Goal: Task Accomplishment & Management: Manage account settings

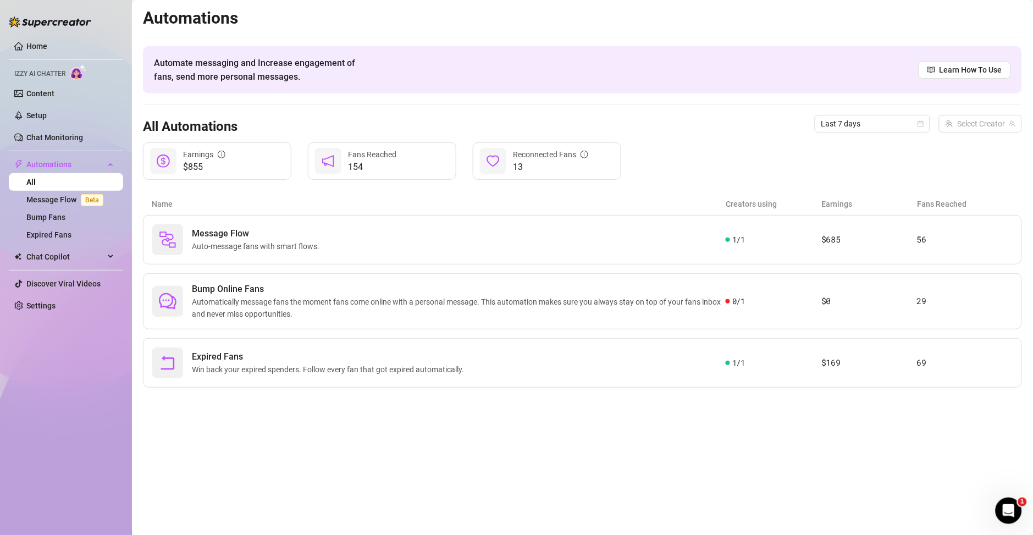
click at [33, 180] on link "All" at bounding box center [30, 182] width 9 height 9
click at [51, 213] on link "Bump Fans" at bounding box center [45, 217] width 39 height 9
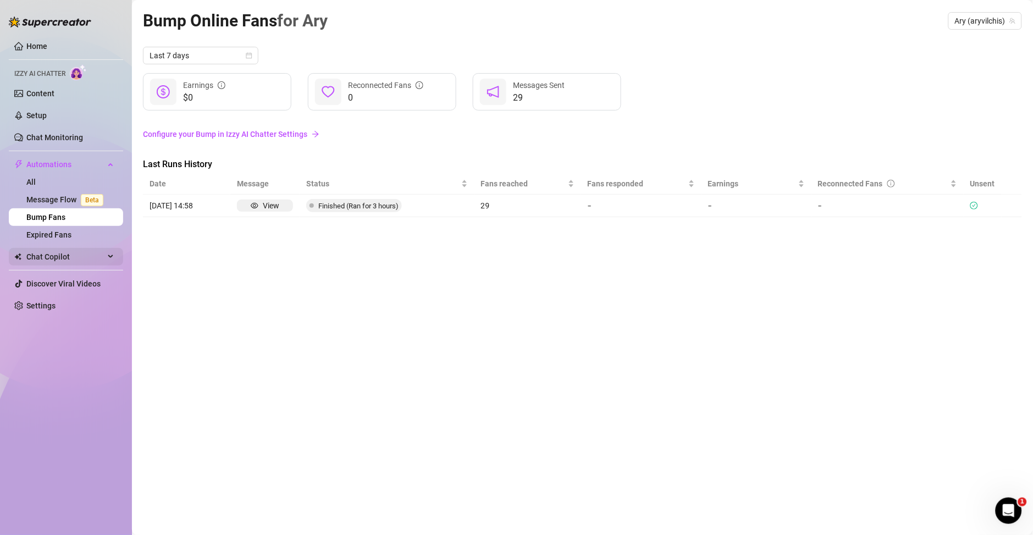
click at [52, 252] on span "Chat Copilot" at bounding box center [65, 257] width 78 height 18
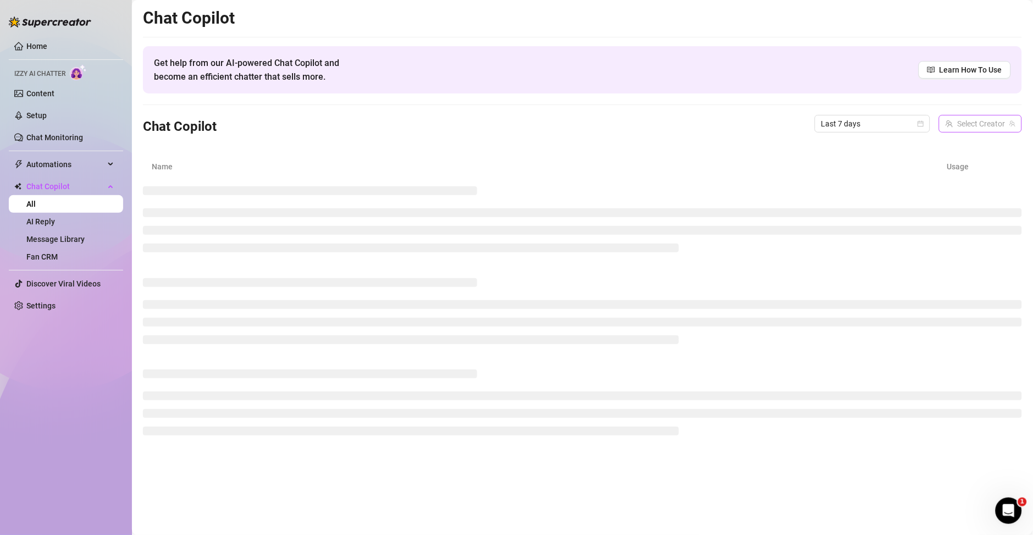
click at [978, 119] on input "search" at bounding box center [976, 123] width 60 height 16
click at [952, 148] on img at bounding box center [955, 146] width 12 height 12
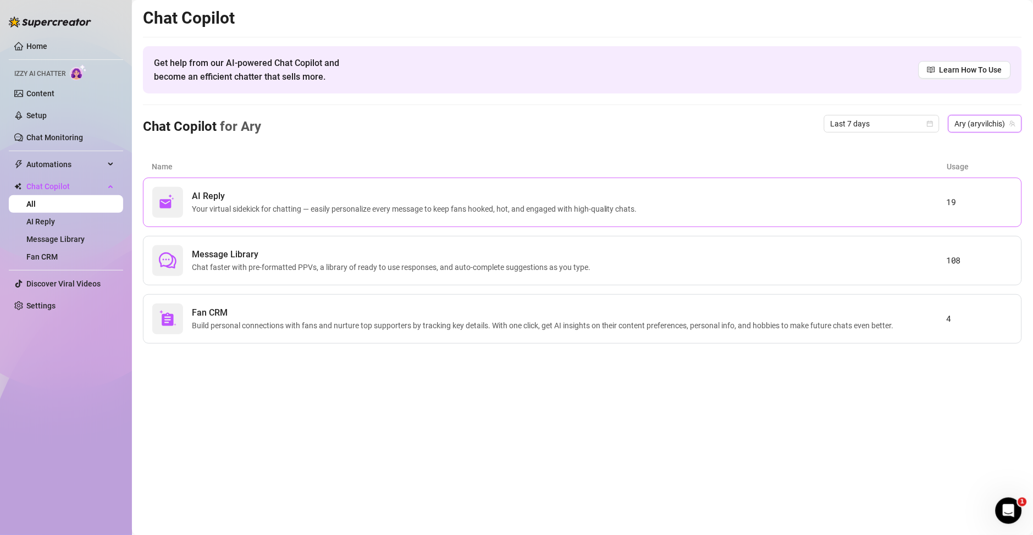
click at [296, 214] on span "Your virtual sidekick for chatting — easily personalize every message to keep f…" at bounding box center [417, 209] width 450 height 12
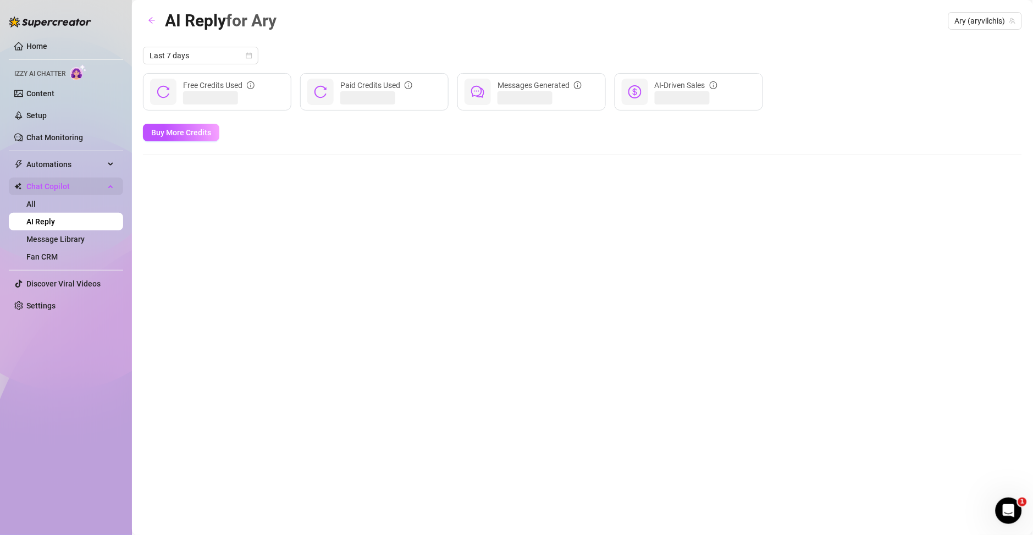
click at [62, 181] on span "Chat Copilot" at bounding box center [65, 187] width 78 height 18
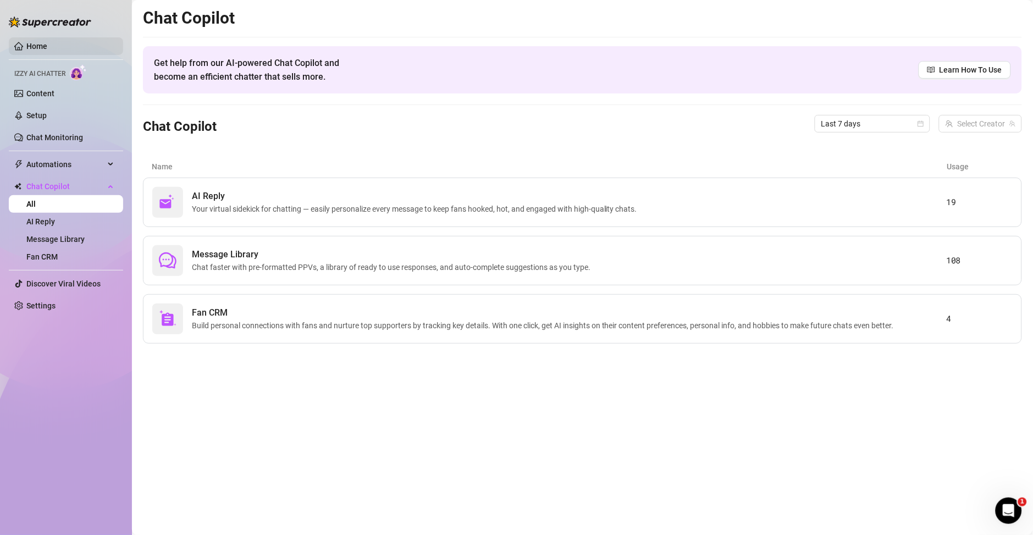
click at [47, 48] on link "Home" at bounding box center [36, 46] width 21 height 9
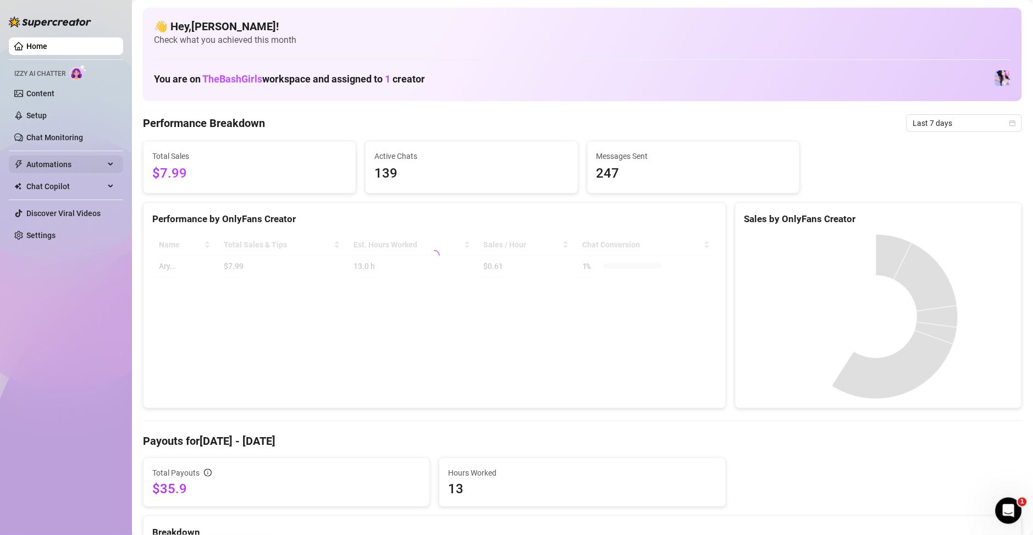
click at [48, 166] on span "Automations" at bounding box center [65, 165] width 78 height 18
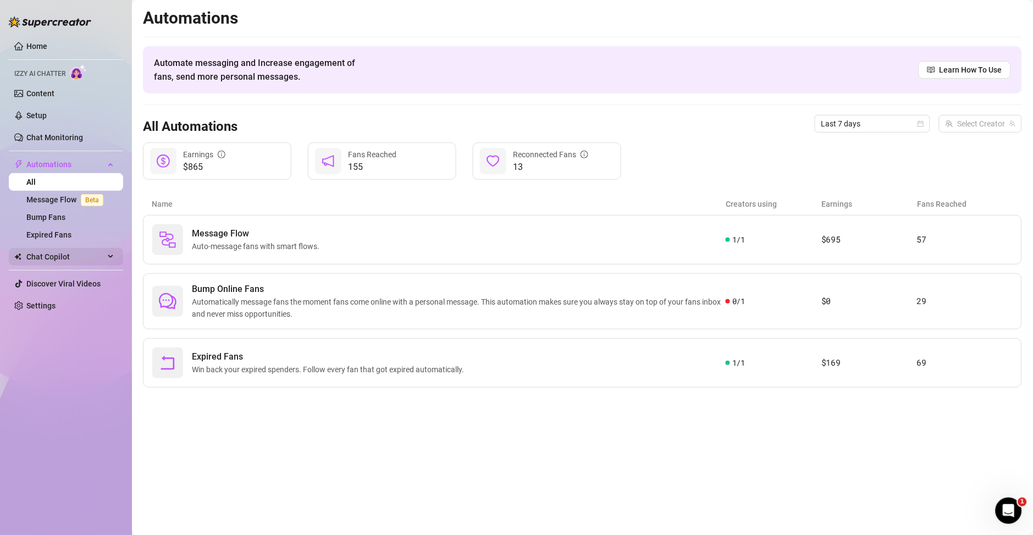
click at [57, 256] on span "Chat Copilot" at bounding box center [65, 257] width 78 height 18
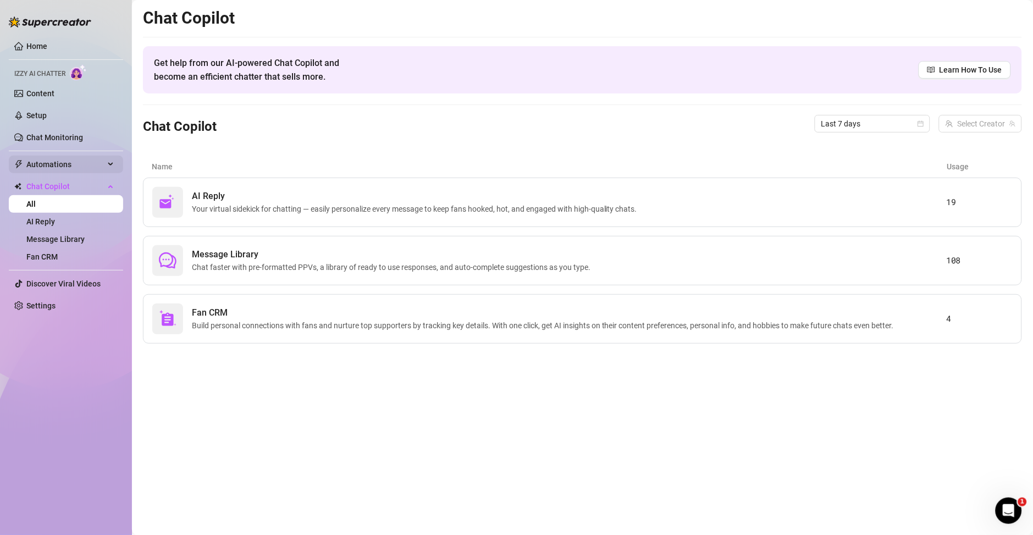
click at [57, 167] on span "Automations" at bounding box center [65, 165] width 78 height 18
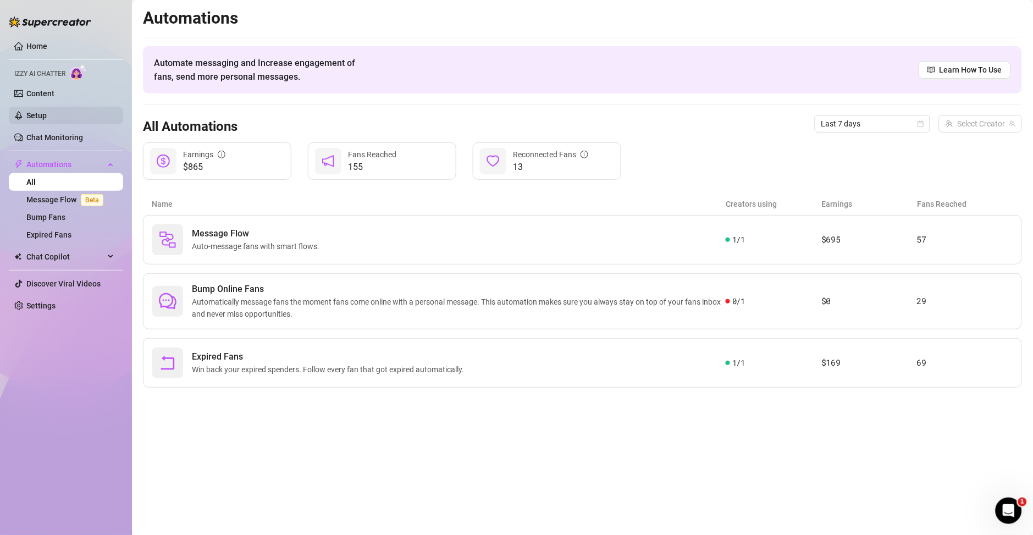
click at [43, 112] on link "Setup" at bounding box center [36, 115] width 20 height 9
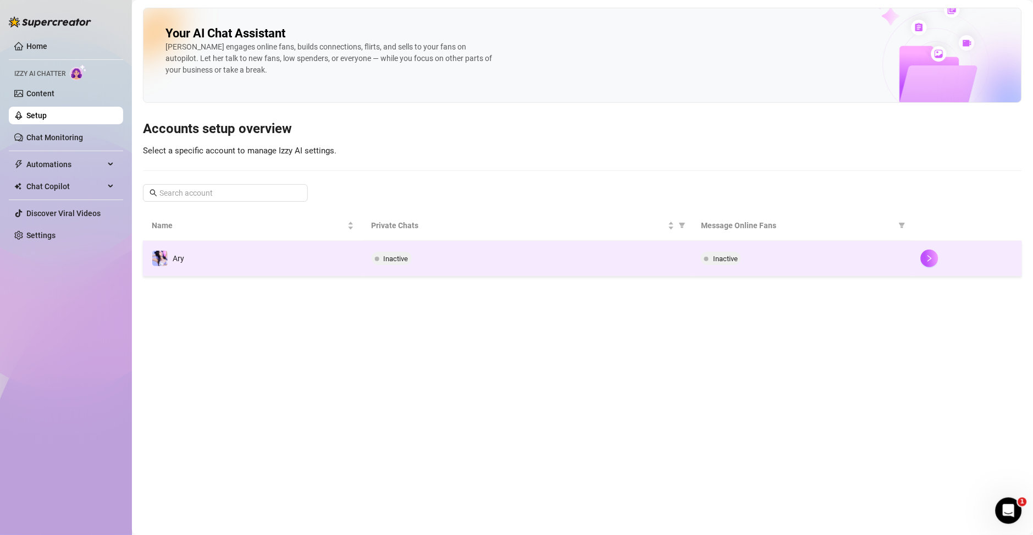
click at [821, 264] on div "Inactive" at bounding box center [802, 258] width 202 height 13
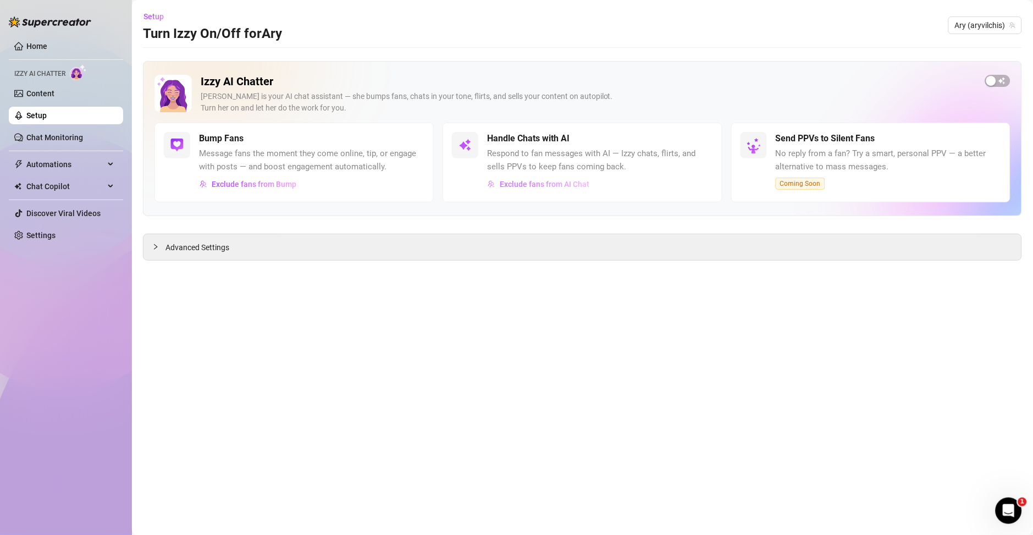
click at [532, 183] on span "Exclude fans from AI Chat" at bounding box center [545, 184] width 90 height 9
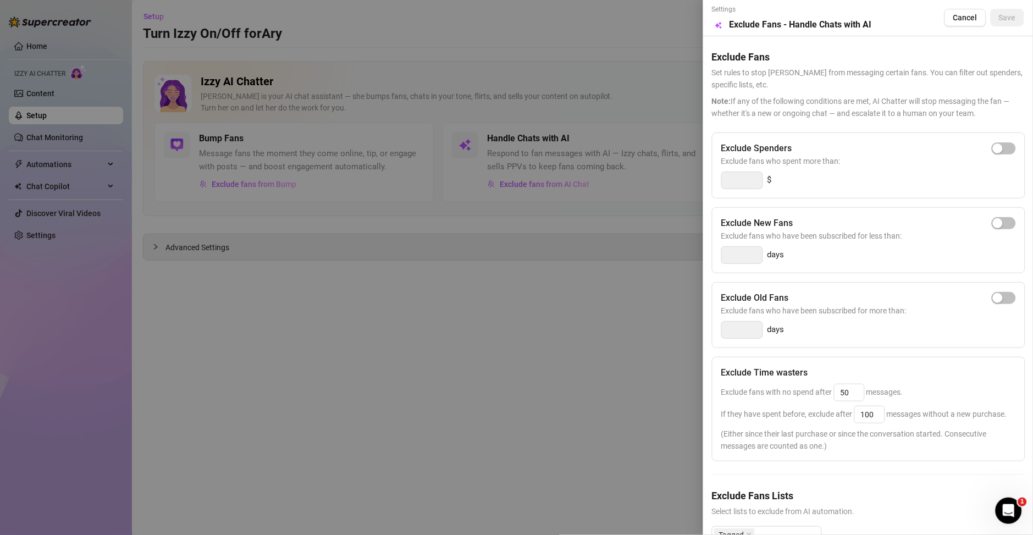
click at [651, 376] on div at bounding box center [516, 267] width 1033 height 535
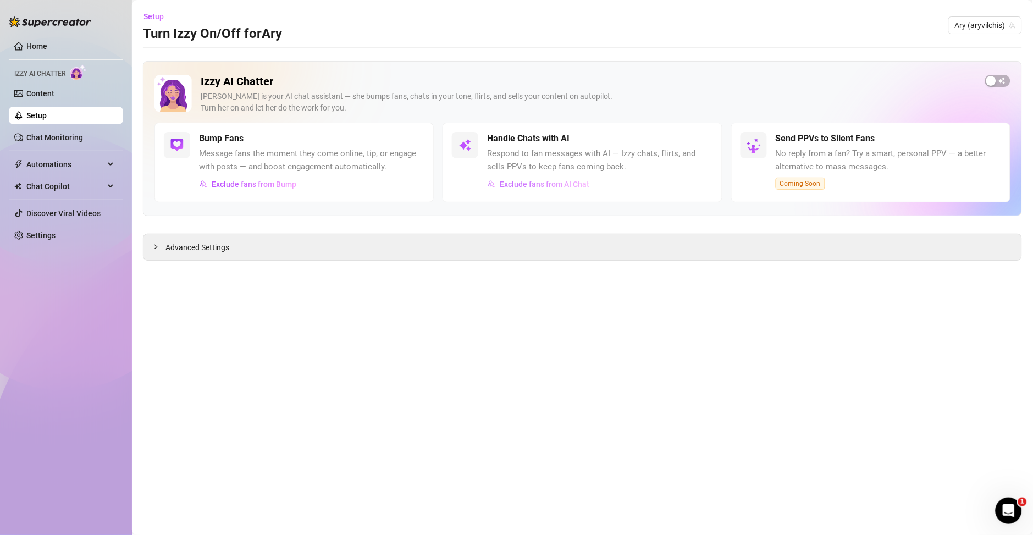
click at [549, 189] on button "Exclude fans from AI Chat" at bounding box center [538, 184] width 103 height 18
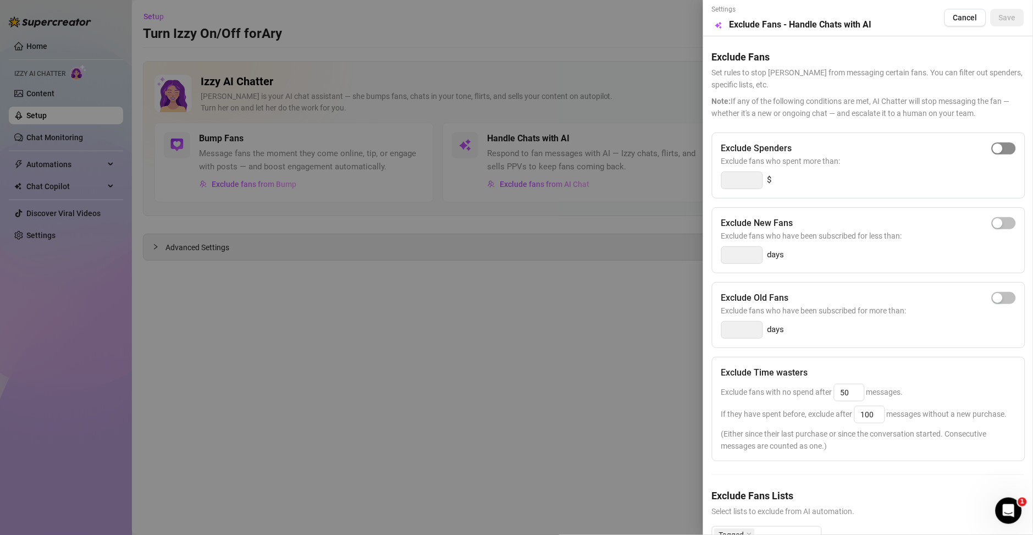
click at [992, 151] on span "button" at bounding box center [1004, 148] width 24 height 12
type input "300"
click at [993, 224] on div "button" at bounding box center [998, 223] width 10 height 10
type input "3"
click at [992, 229] on span "button" at bounding box center [1004, 223] width 24 height 12
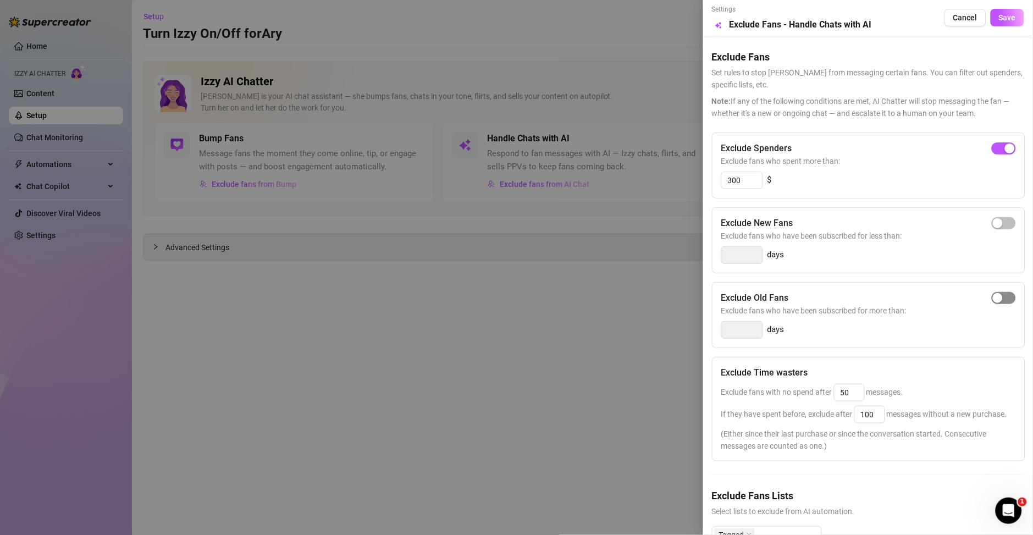
click at [993, 301] on div "button" at bounding box center [998, 298] width 10 height 10
type input "14"
click at [992, 224] on button "button" at bounding box center [1004, 223] width 24 height 12
click at [745, 330] on input "14" at bounding box center [742, 330] width 41 height 16
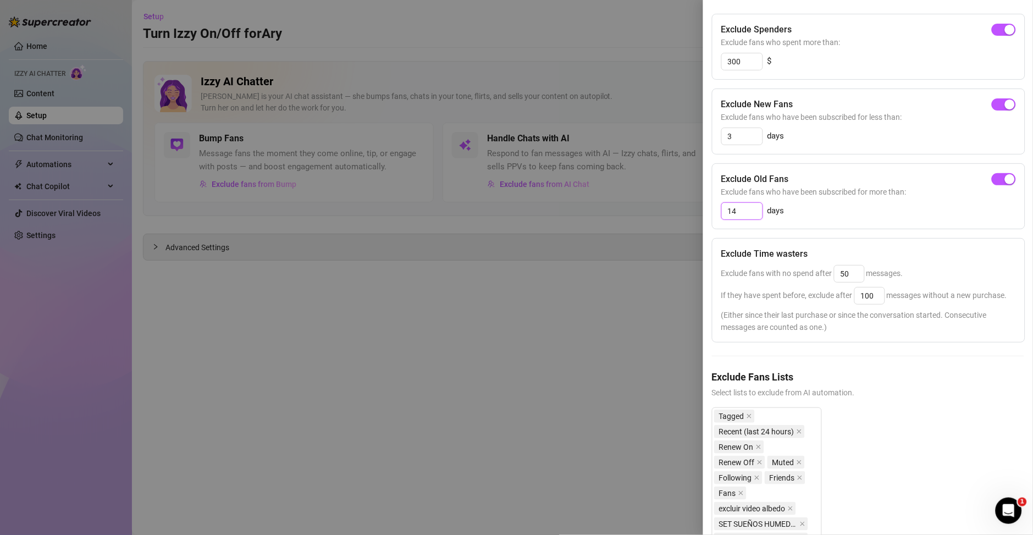
scroll to position [40, 0]
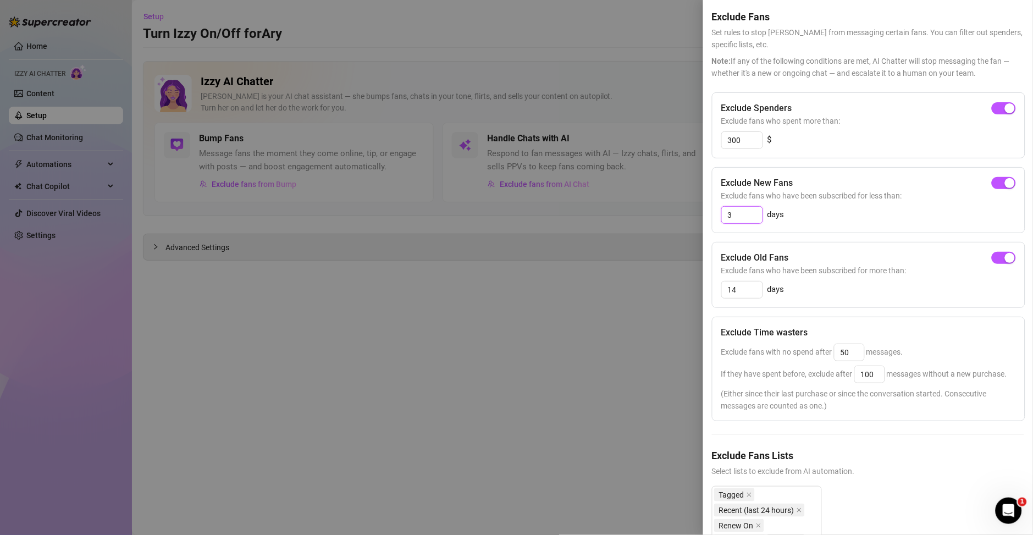
click at [744, 213] on input "3" at bounding box center [742, 215] width 41 height 16
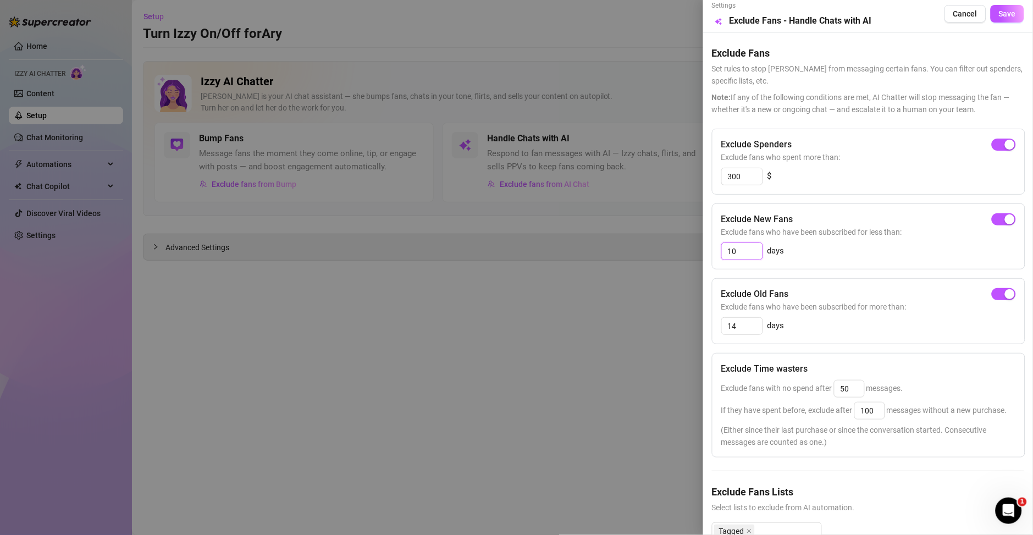
scroll to position [0, 0]
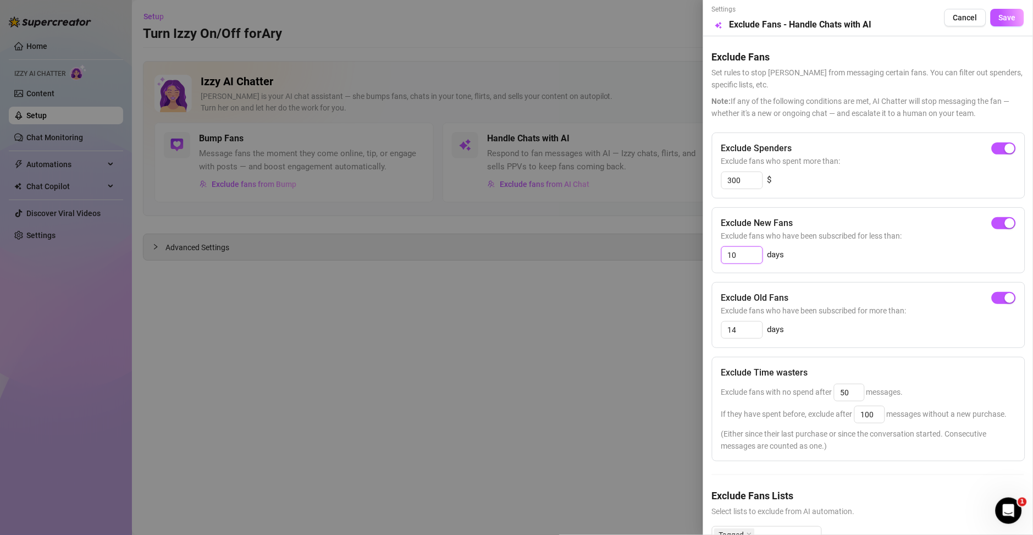
type input "10"
click at [992, 31] on div "Settings Preview Exclude Fans - Handle Chats with AI Cancel Save Exclude Fans S…" at bounding box center [868, 267] width 330 height 535
click at [992, 23] on button "Save" at bounding box center [1008, 18] width 34 height 18
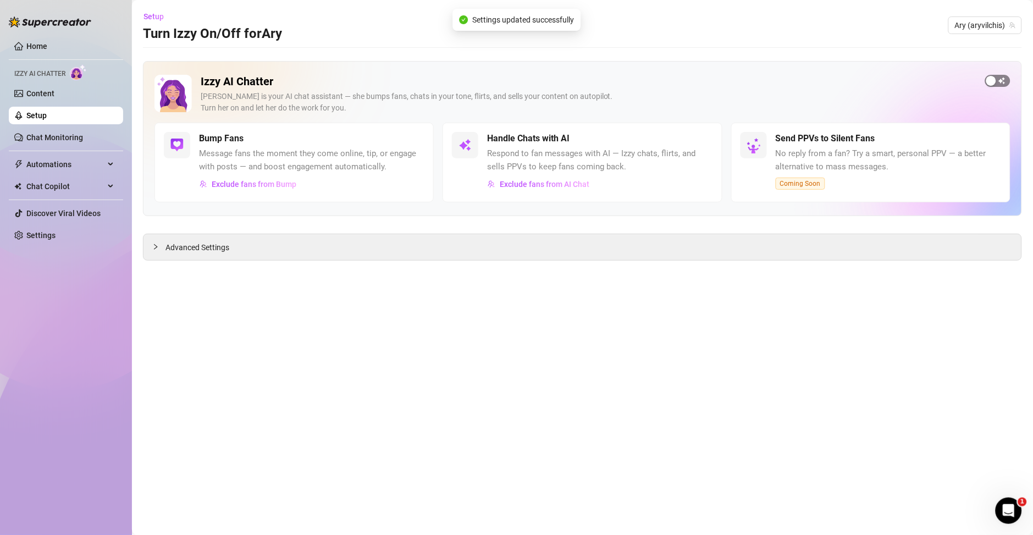
click at [996, 80] on div "button" at bounding box center [992, 81] width 10 height 10
click at [547, 177] on button "Exclude fans from AI Chat" at bounding box center [538, 184] width 103 height 18
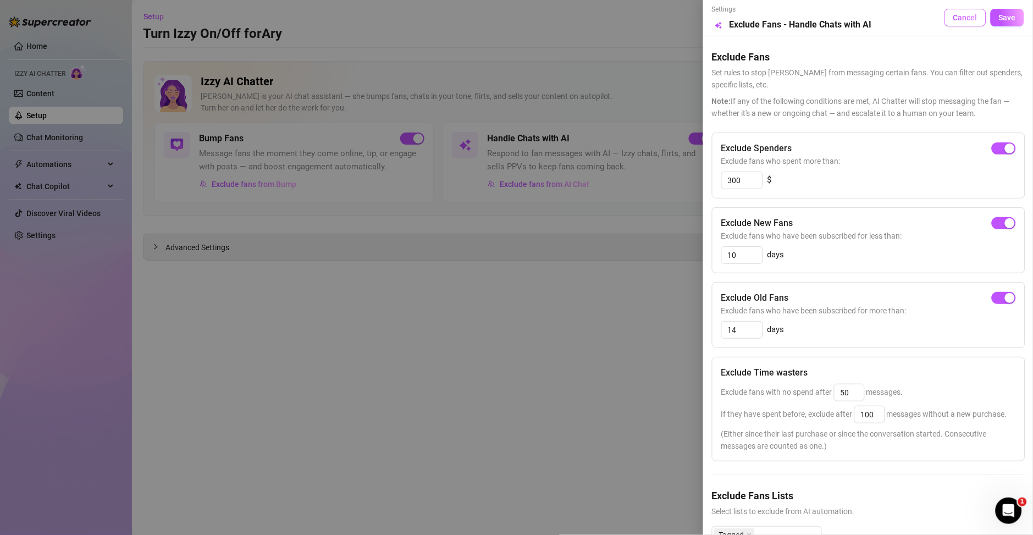
click at [954, 21] on span "Cancel" at bounding box center [966, 17] width 24 height 9
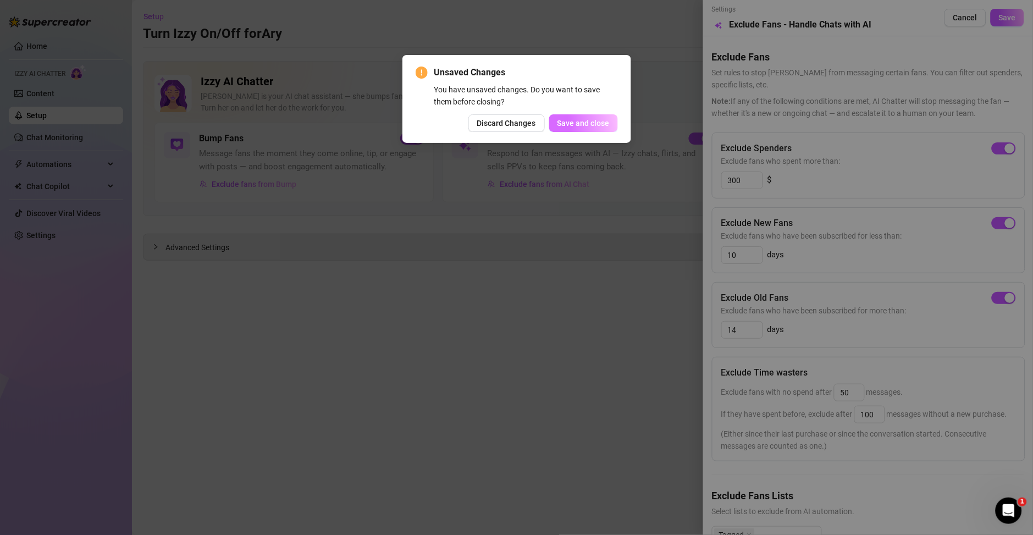
click at [583, 120] on span "Save and close" at bounding box center [584, 123] width 52 height 9
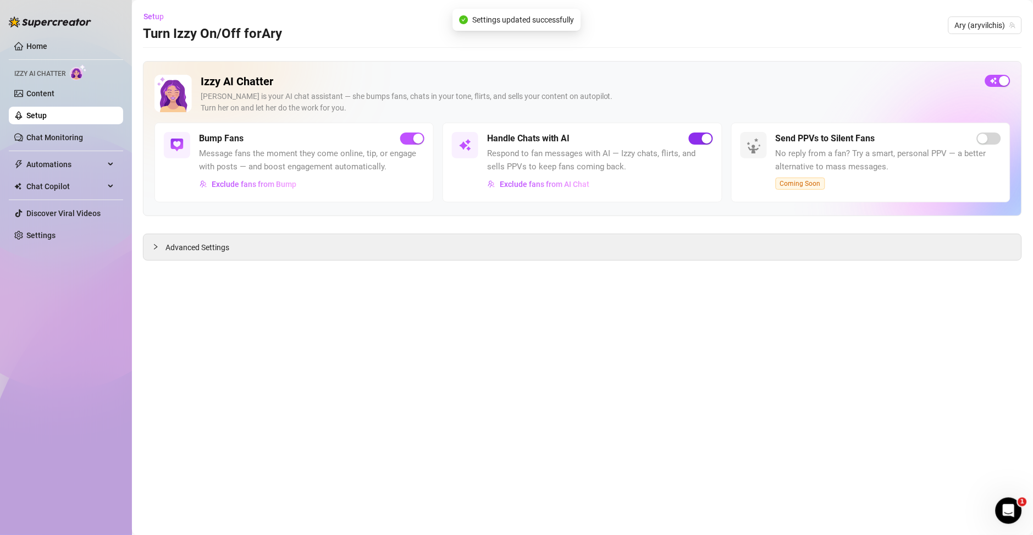
click at [708, 141] on div "button" at bounding box center [707, 139] width 10 height 10
click at [255, 183] on span "Exclude fans from Bump" at bounding box center [254, 184] width 85 height 9
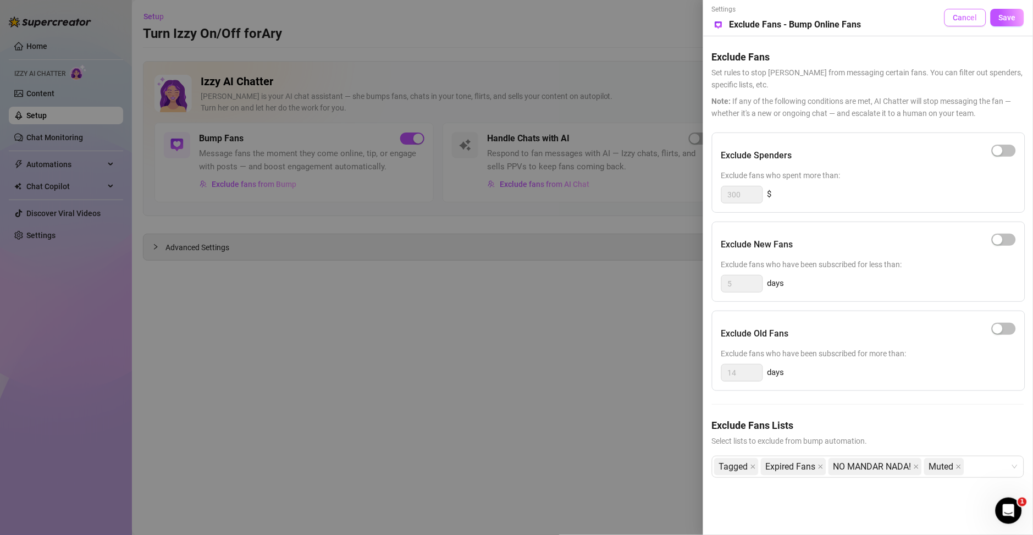
click at [959, 17] on span "Cancel" at bounding box center [966, 17] width 24 height 9
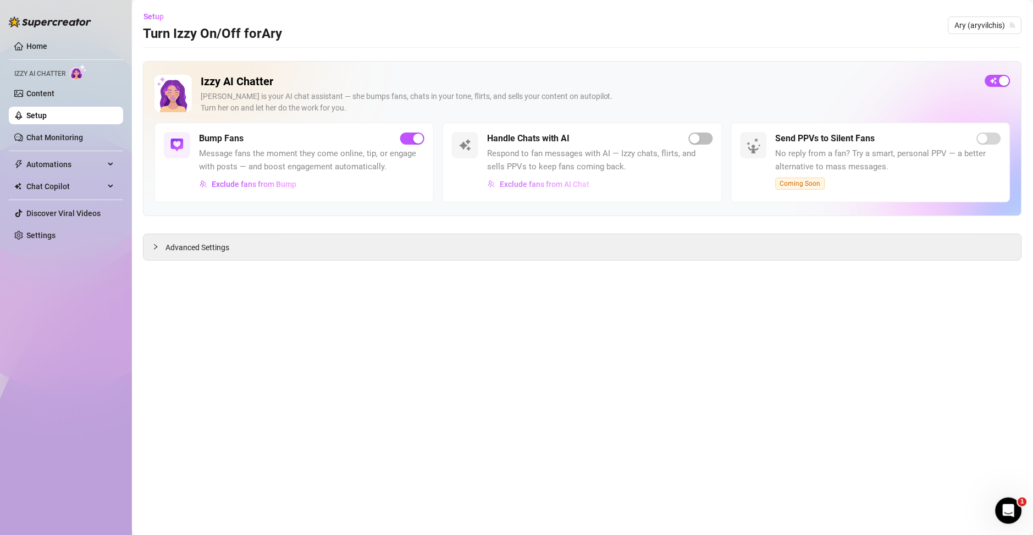
click at [559, 185] on span "Exclude fans from AI Chat" at bounding box center [545, 184] width 90 height 9
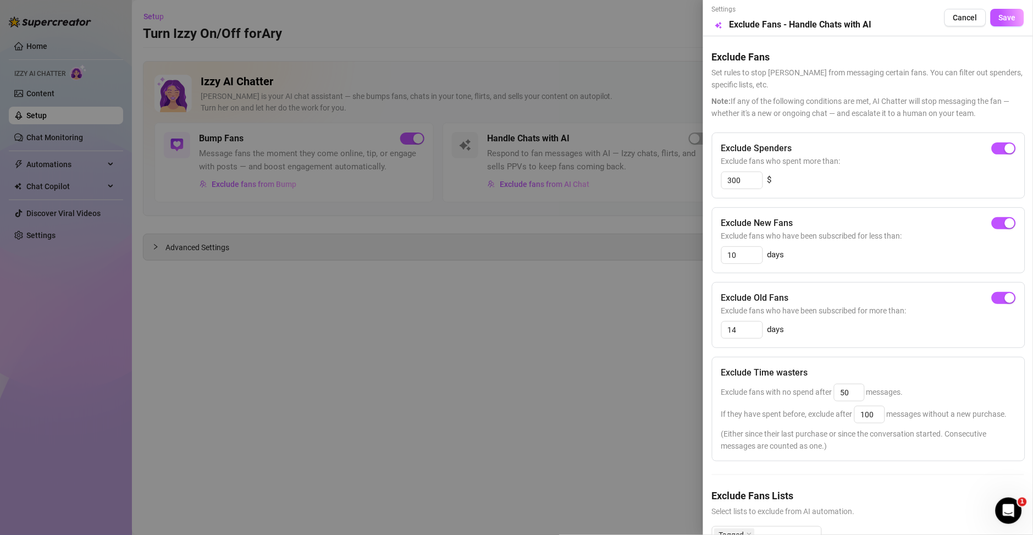
click at [614, 59] on div at bounding box center [516, 267] width 1033 height 535
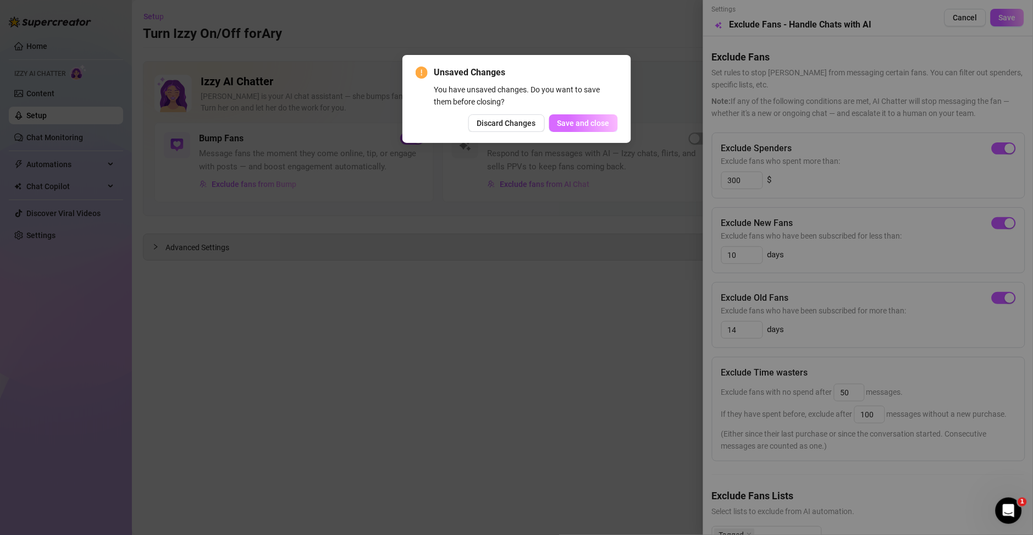
click at [599, 119] on span "Save and close" at bounding box center [584, 123] width 52 height 9
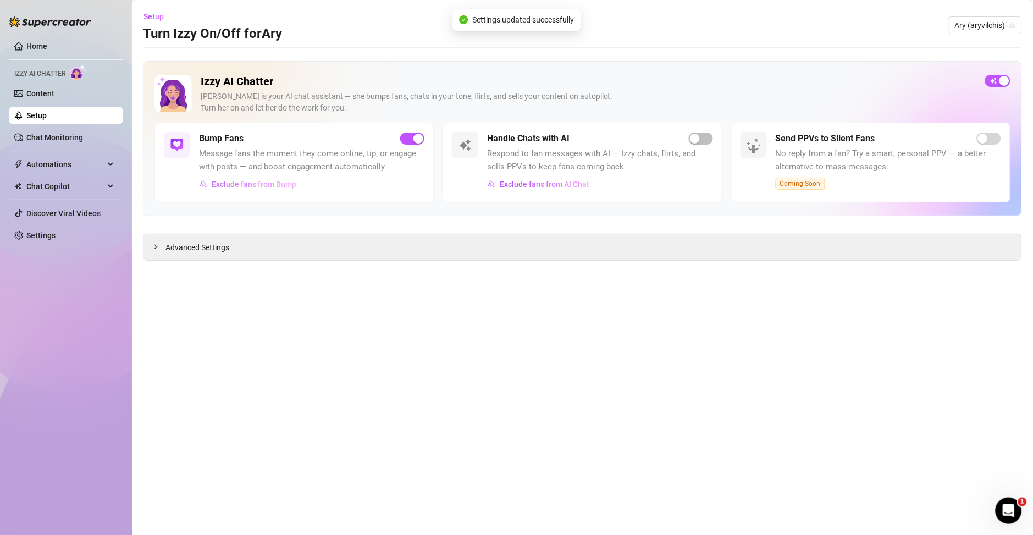
click at [247, 189] on button "Exclude fans from Bump" at bounding box center [248, 184] width 98 height 18
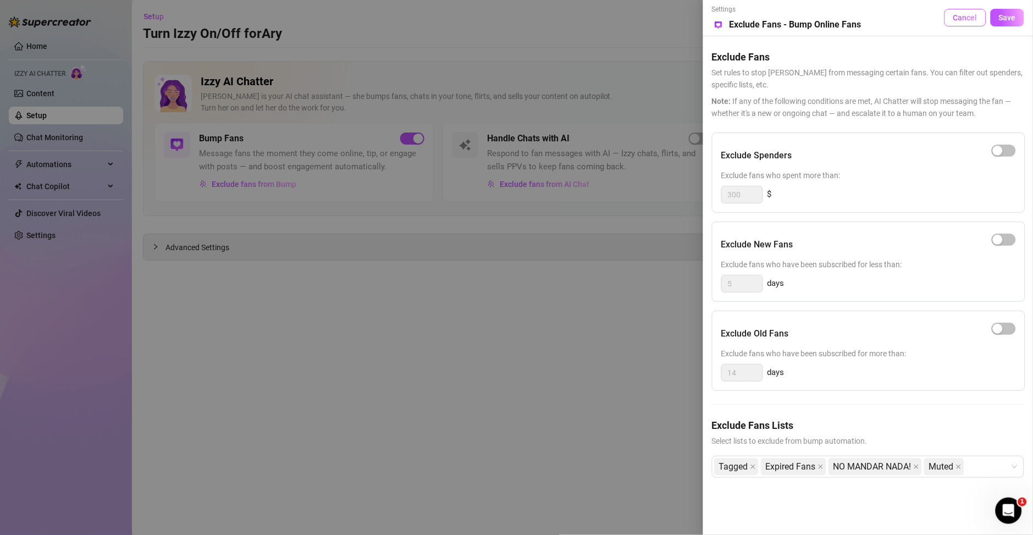
click at [959, 16] on span "Cancel" at bounding box center [966, 17] width 24 height 9
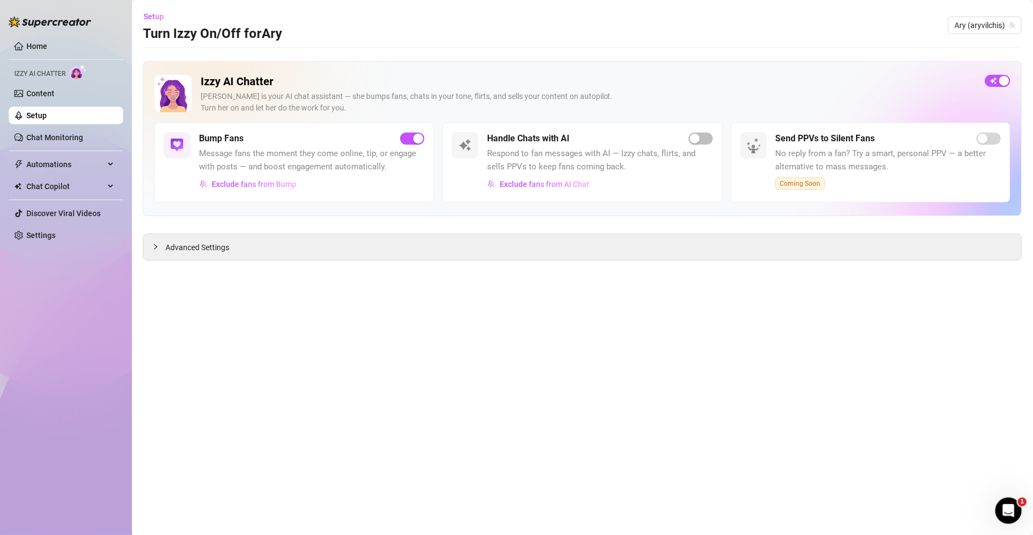
click at [593, 150] on span "Respond to fan messages with AI — Izzy chats, flirts, and sells PPVs to keep fa…" at bounding box center [599, 160] width 225 height 26
click at [204, 252] on span "Advanced Settings" at bounding box center [198, 247] width 64 height 12
